Goal: Register for event/course

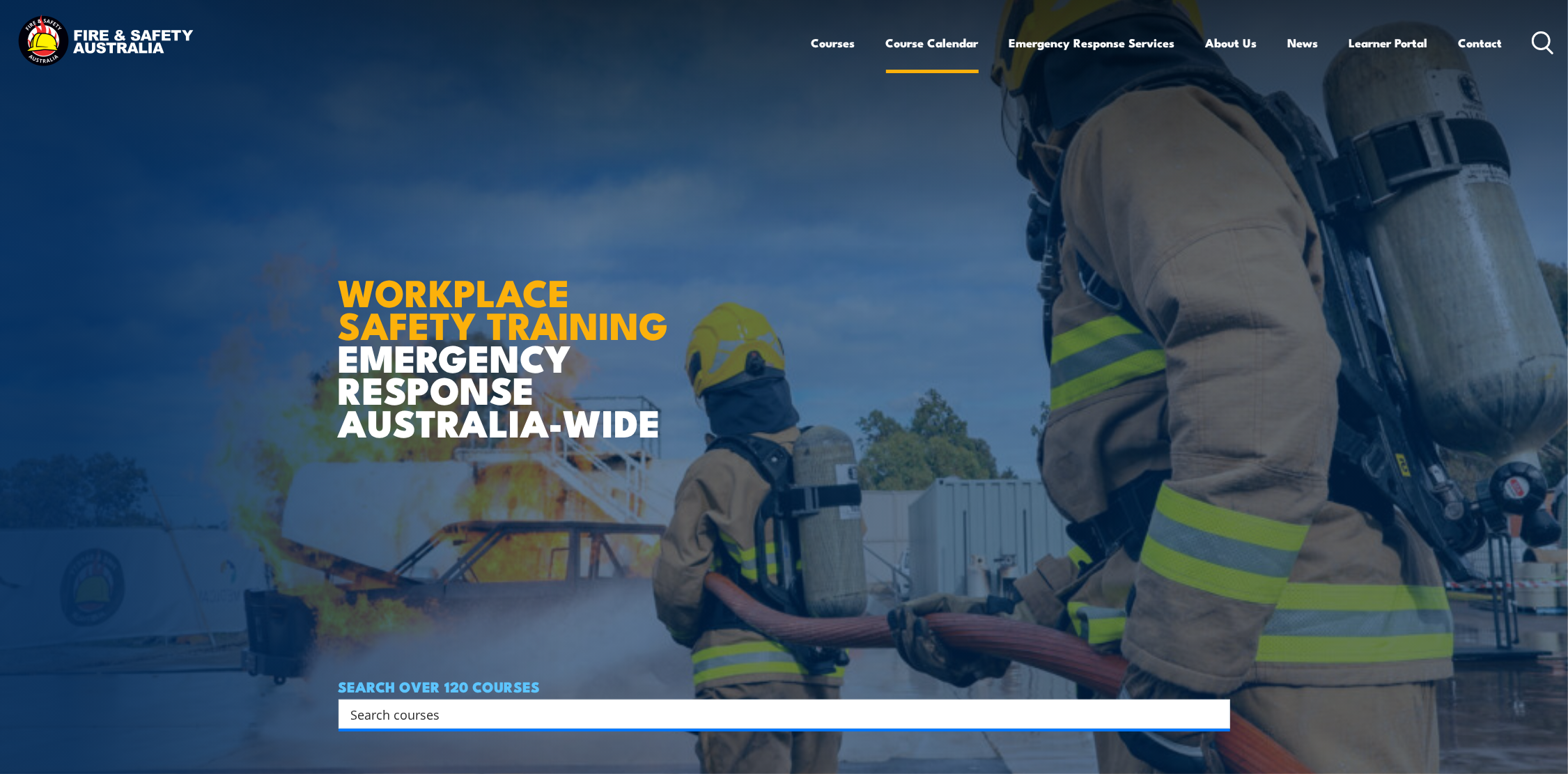
click at [949, 48] on link "Course Calendar" at bounding box center [932, 42] width 93 height 37
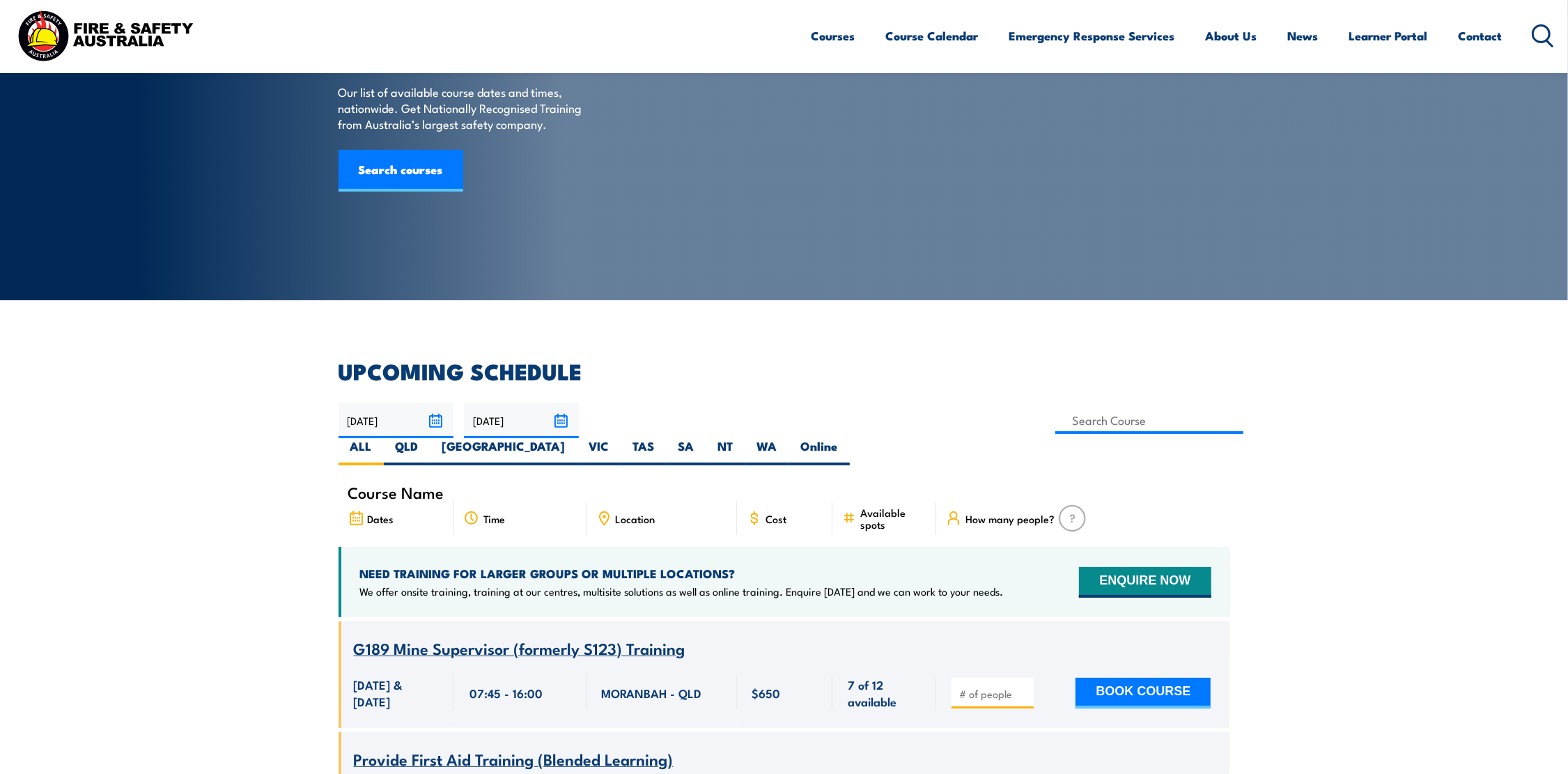
scroll to position [139, 0]
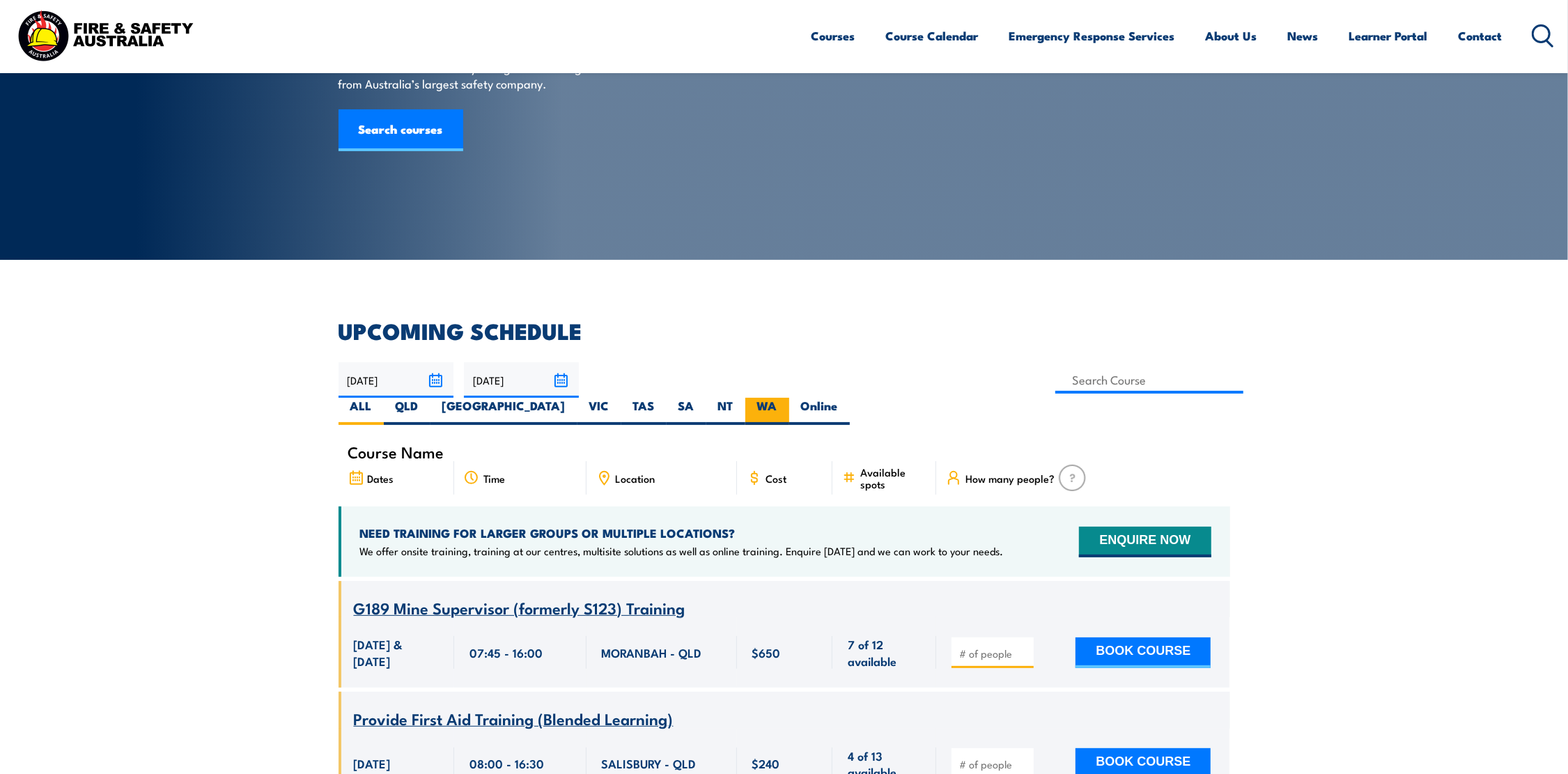
click at [789, 398] on label "WA" at bounding box center [767, 411] width 44 height 27
click at [786, 398] on input "WA" at bounding box center [782, 402] width 9 height 9
radio input "true"
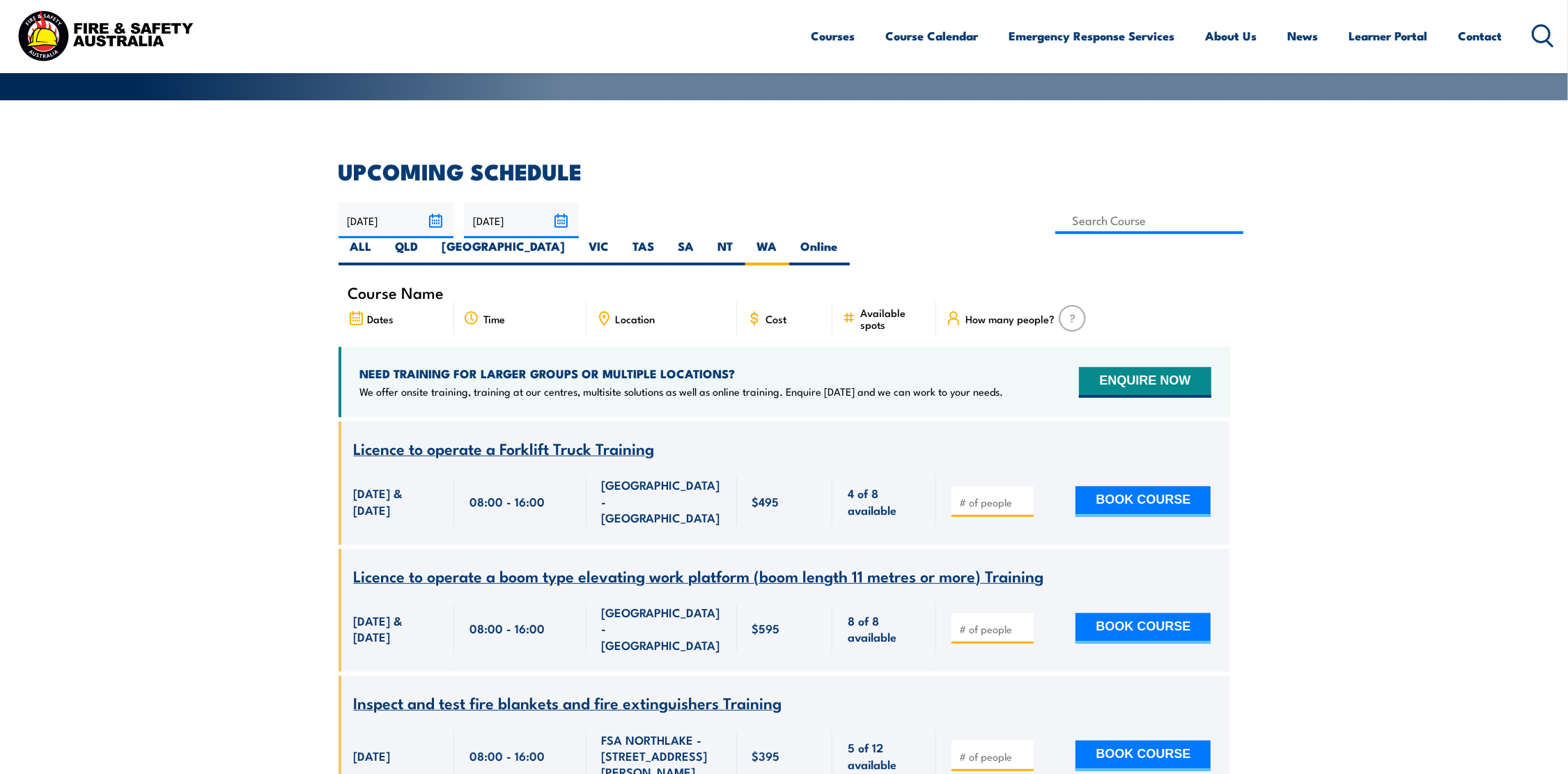
scroll to position [181, 0]
